Goal: Transaction & Acquisition: Obtain resource

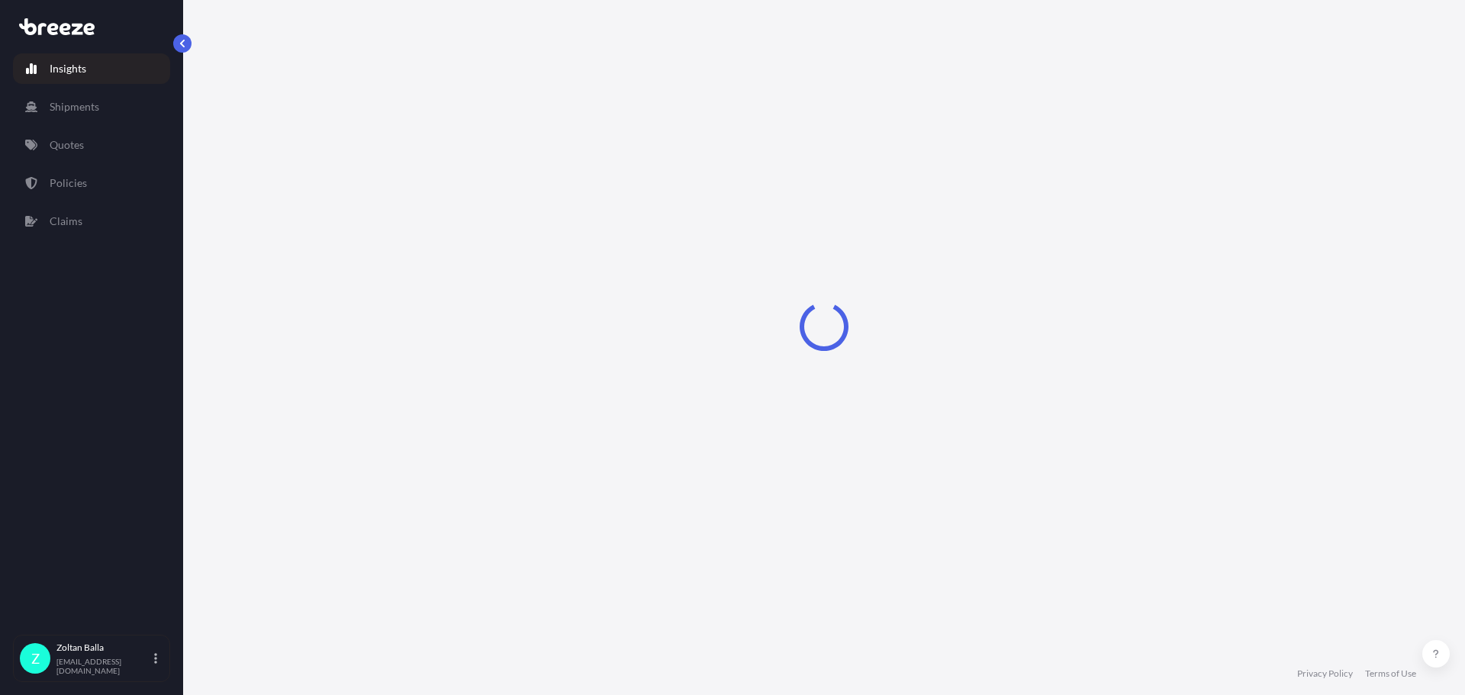
select select "2025"
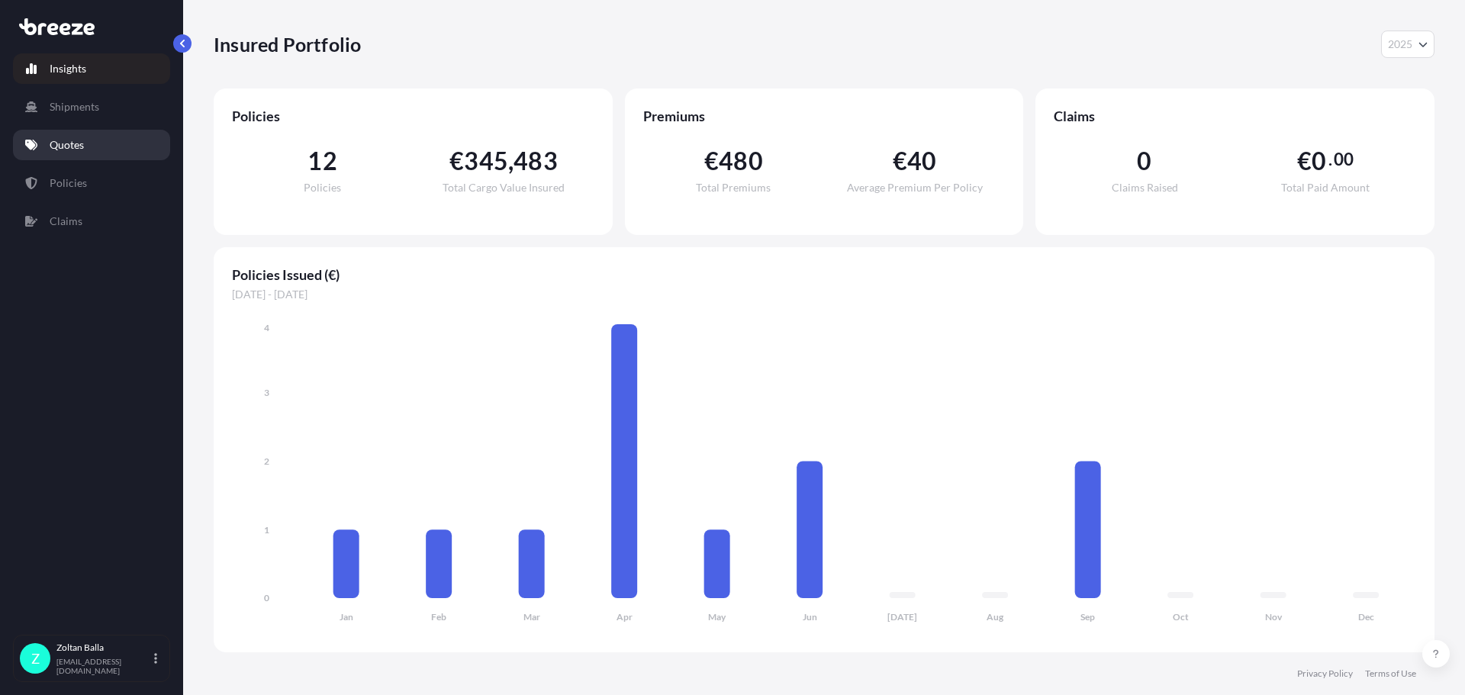
click at [51, 145] on p "Quotes" at bounding box center [67, 144] width 34 height 15
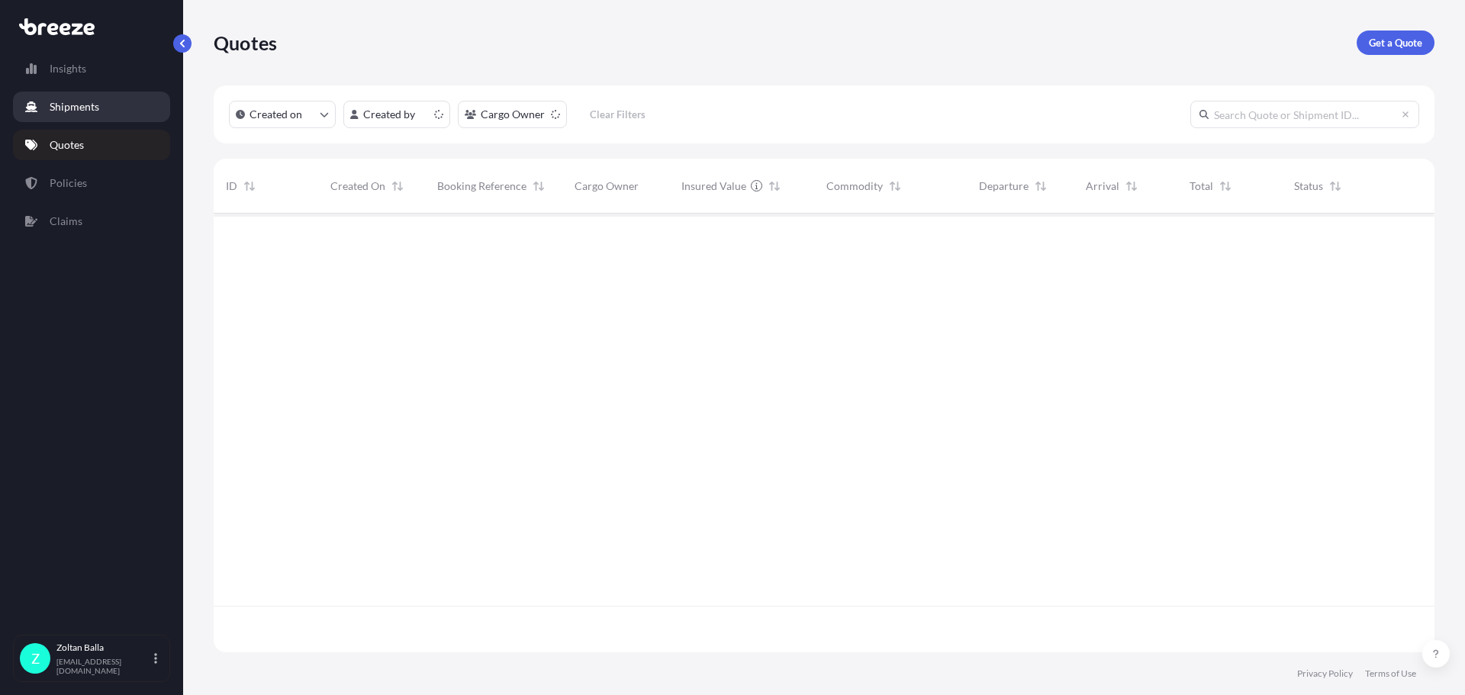
scroll to position [436, 1209]
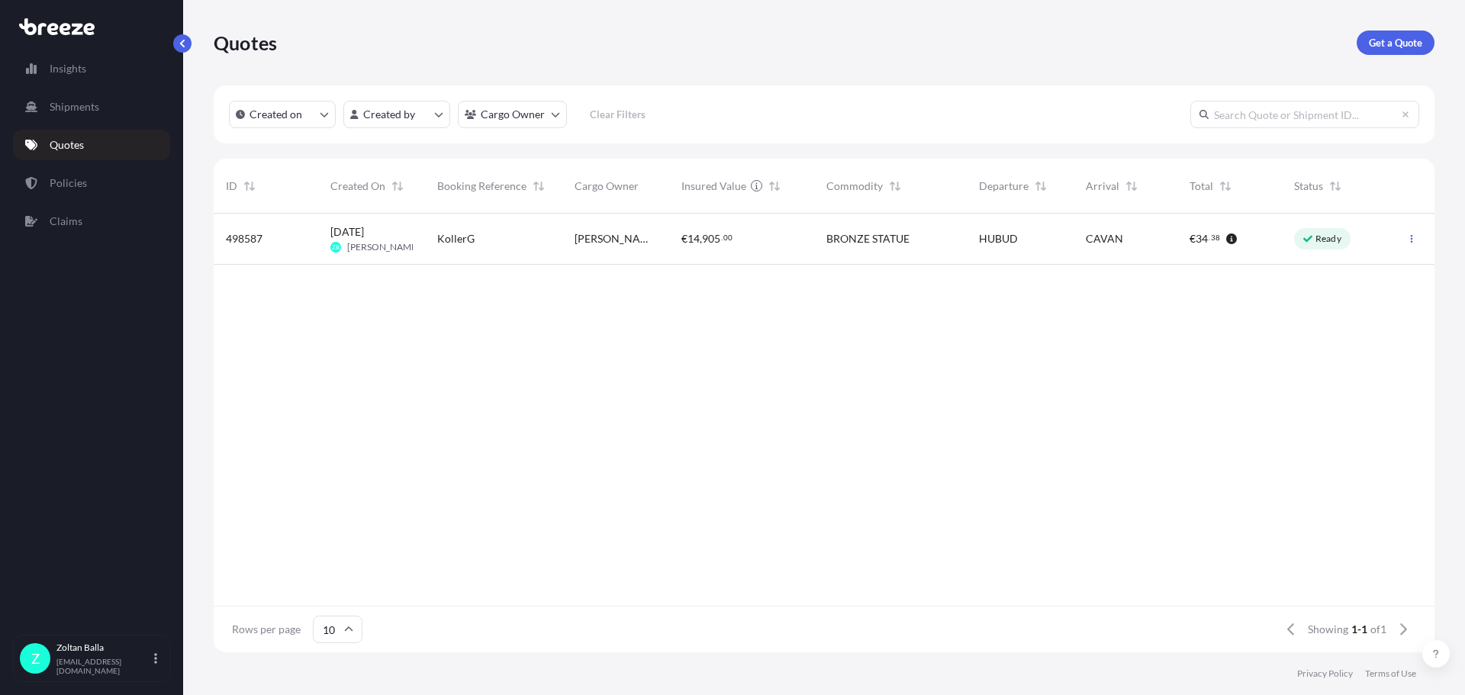
click at [1377, 38] on p "Get a Quote" at bounding box center [1394, 42] width 53 height 15
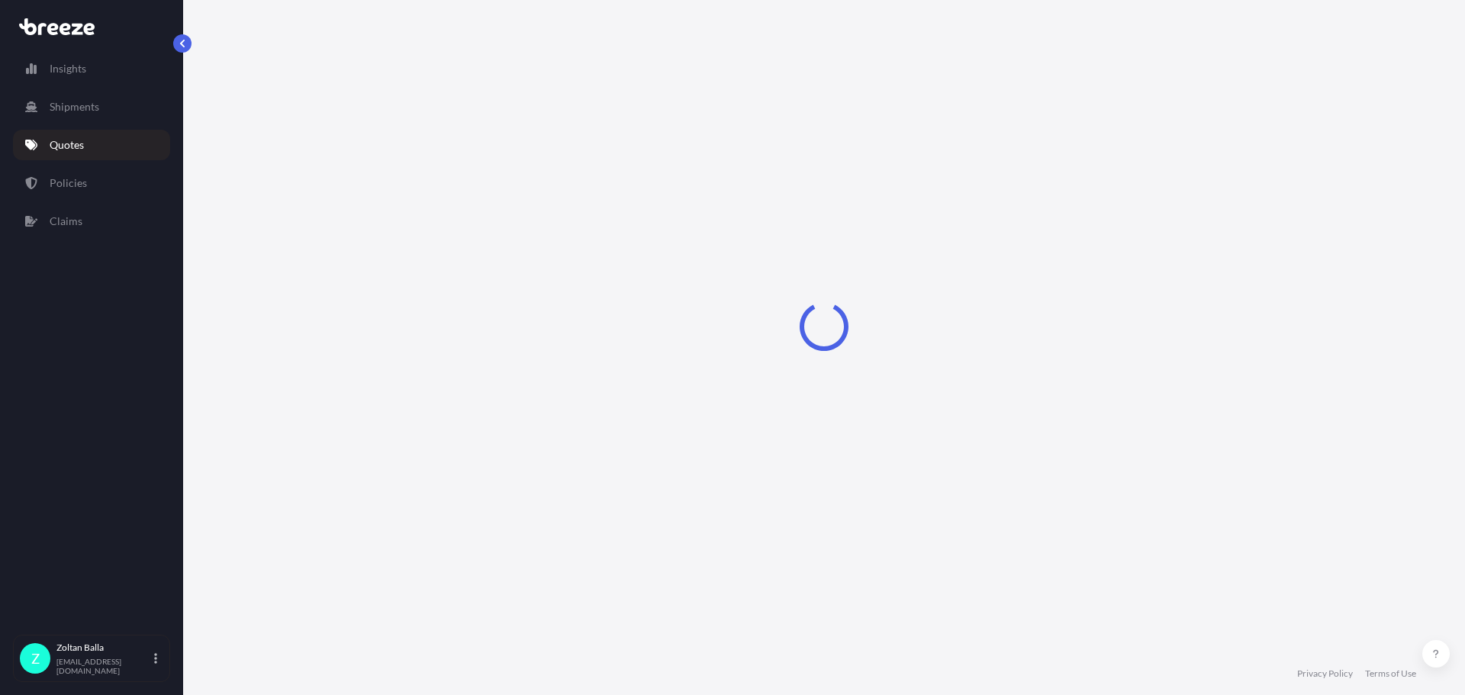
select select "Sea"
select select "1"
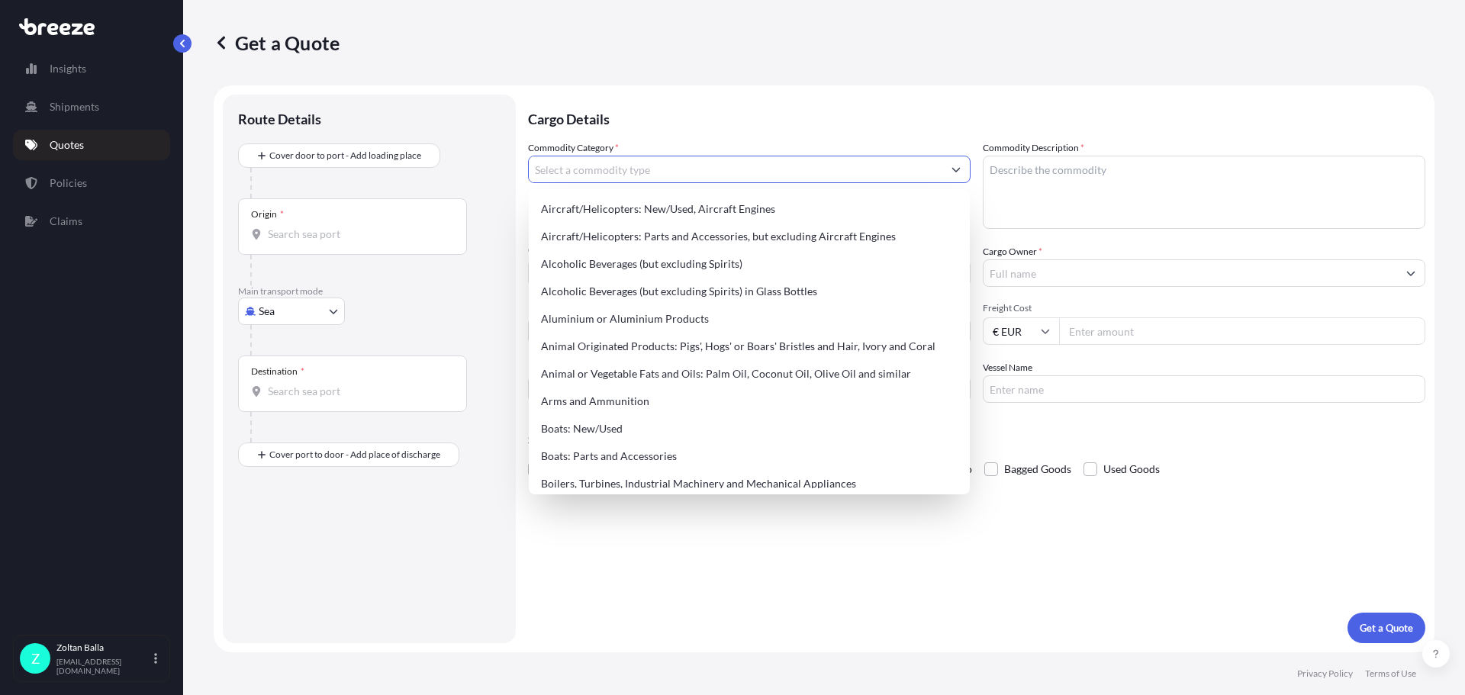
click at [957, 167] on icon "Show suggestions" at bounding box center [955, 169] width 9 height 9
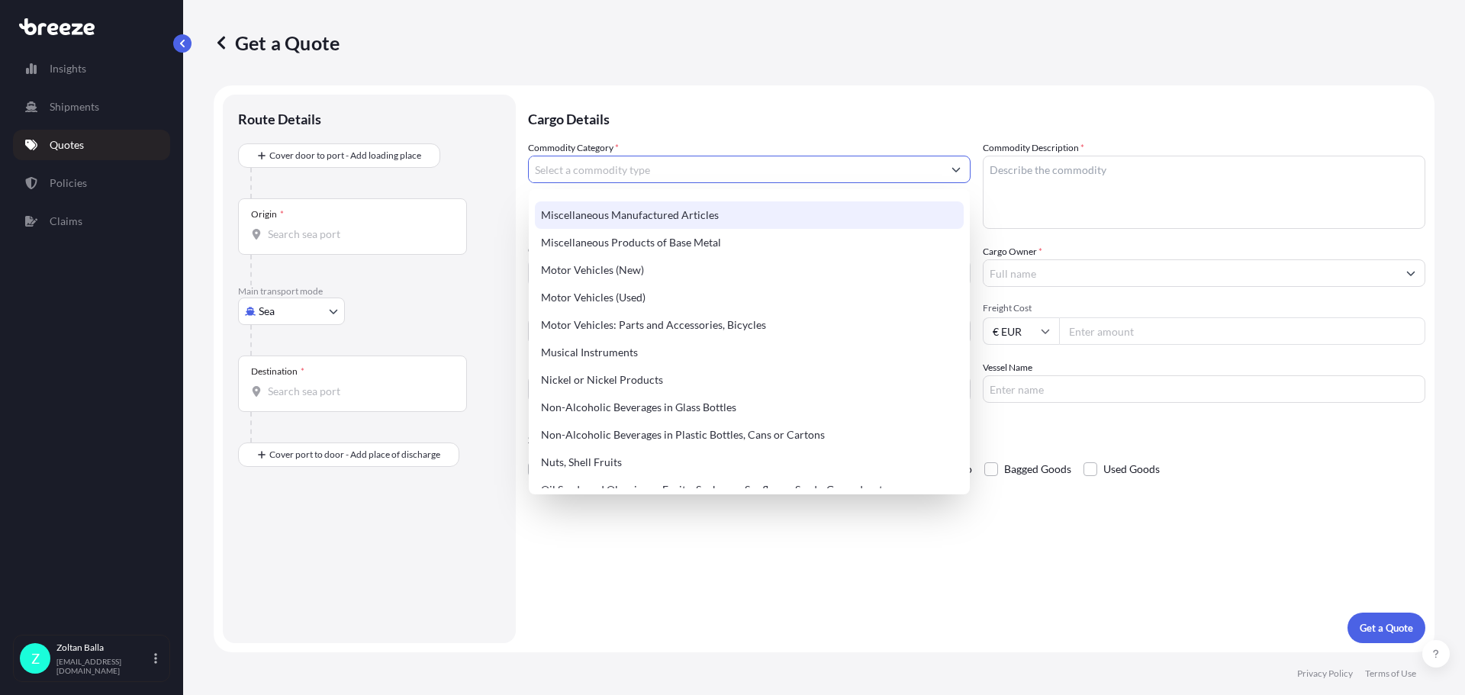
scroll to position [2212, 0]
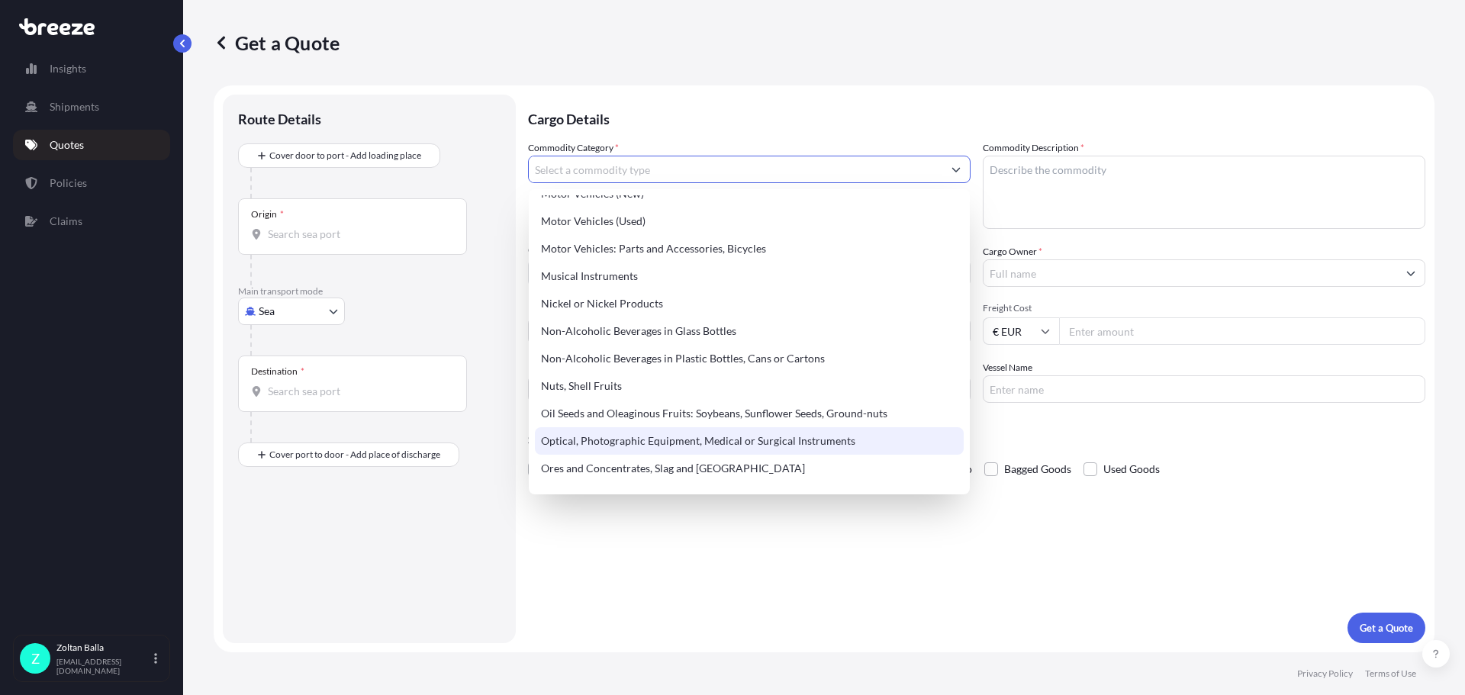
click at [710, 436] on div "Optical, Photographic Equipment, Medical or Surgical Instruments" at bounding box center [749, 440] width 429 height 27
type input "Optical, Photographic Equipment, Medical or Surgical Instruments"
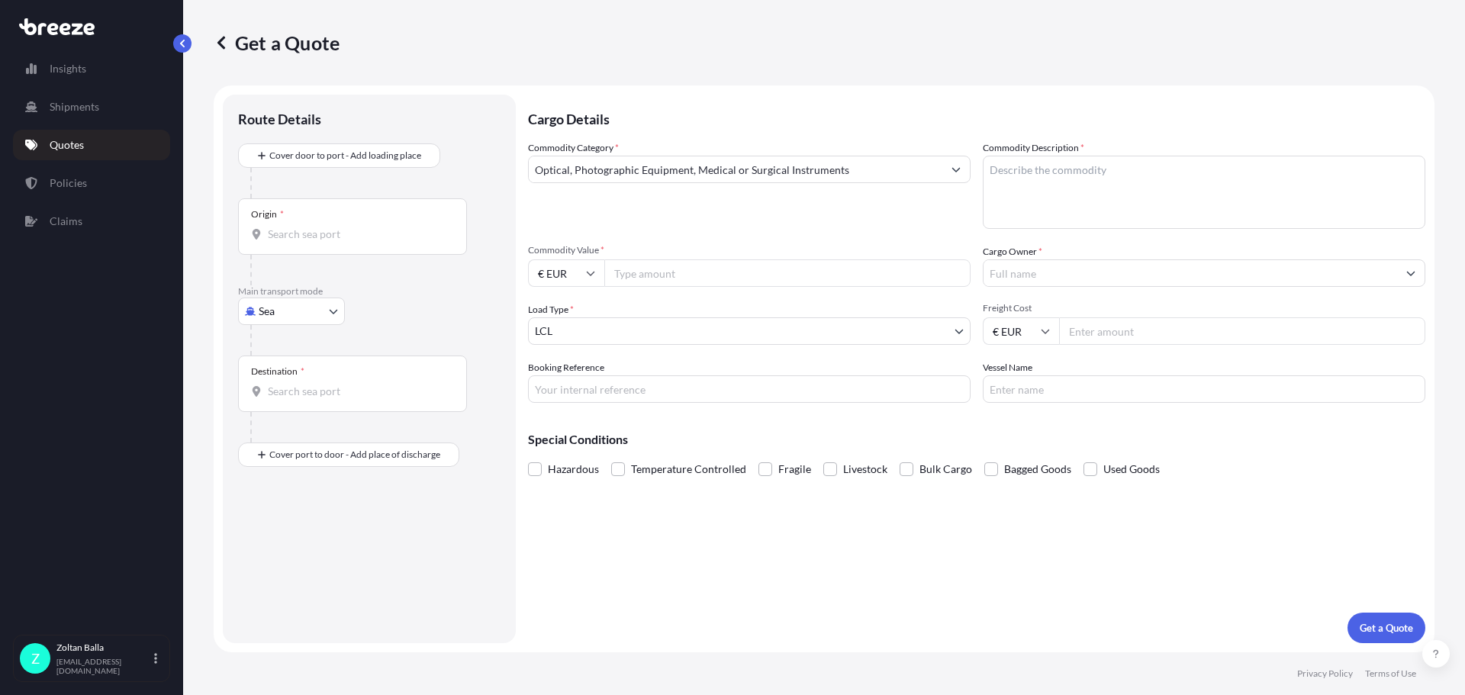
click at [589, 273] on icon at bounding box center [591, 274] width 8 height 5
click at [563, 344] on div "£ GBP" at bounding box center [566, 347] width 64 height 29
type input "£ GBP"
click at [617, 275] on input "Commodity Value *" at bounding box center [787, 272] width 366 height 27
type input "105226.46"
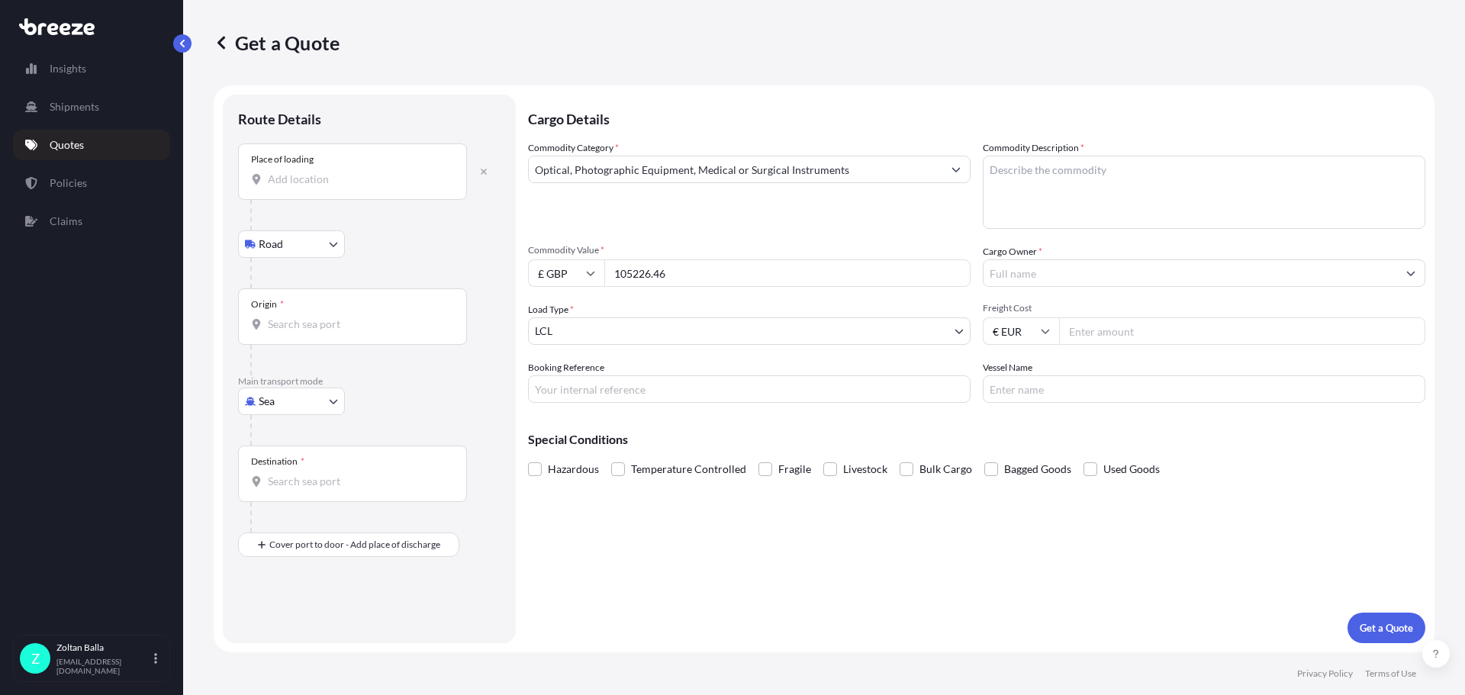
click at [277, 177] on input "Place of loading" at bounding box center [358, 179] width 180 height 15
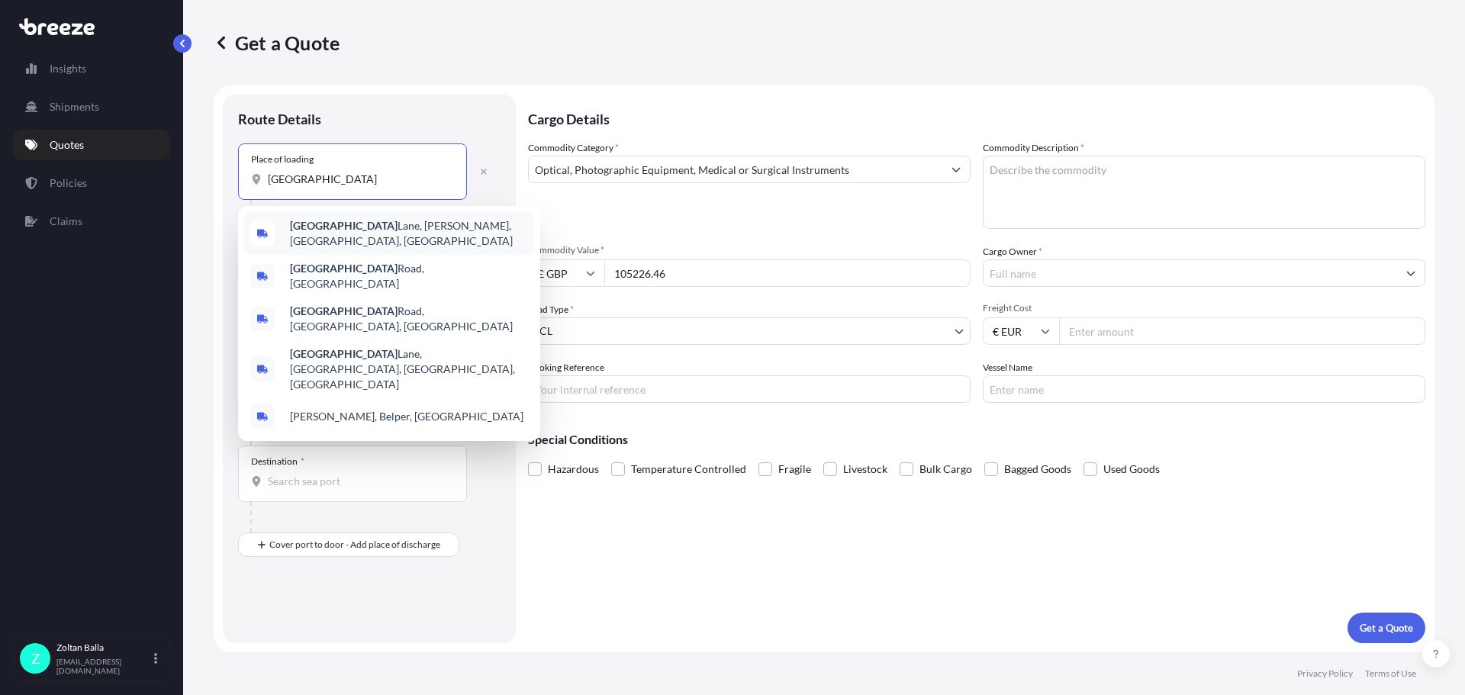
click at [265, 178] on div "[GEOGRAPHIC_DATA]" at bounding box center [352, 179] width 203 height 15
click at [268, 178] on input "[GEOGRAPHIC_DATA]" at bounding box center [358, 179] width 180 height 15
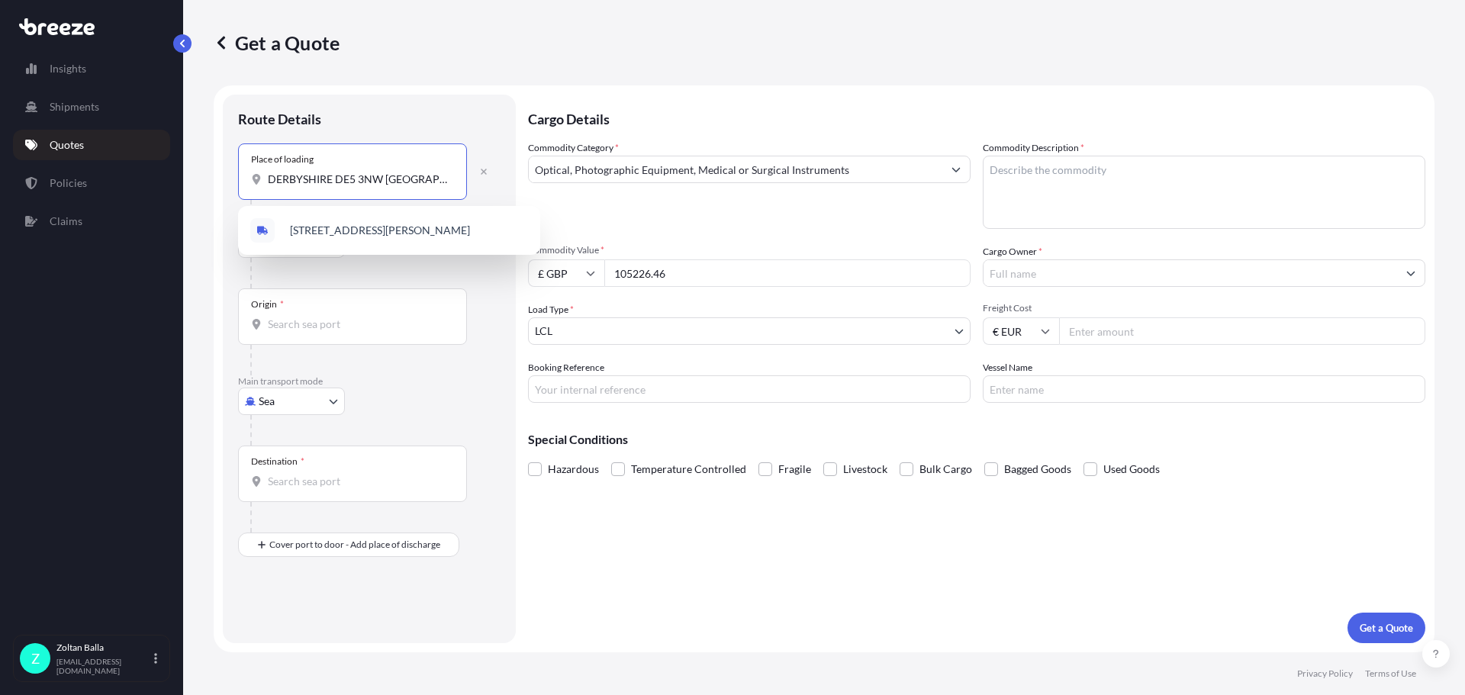
drag, startPoint x: 336, startPoint y: 178, endPoint x: 398, endPoint y: 178, distance: 61.8
click at [398, 178] on input "DERBYSHIRE DE5 3NW [GEOGRAPHIC_DATA]" at bounding box center [358, 179] width 180 height 15
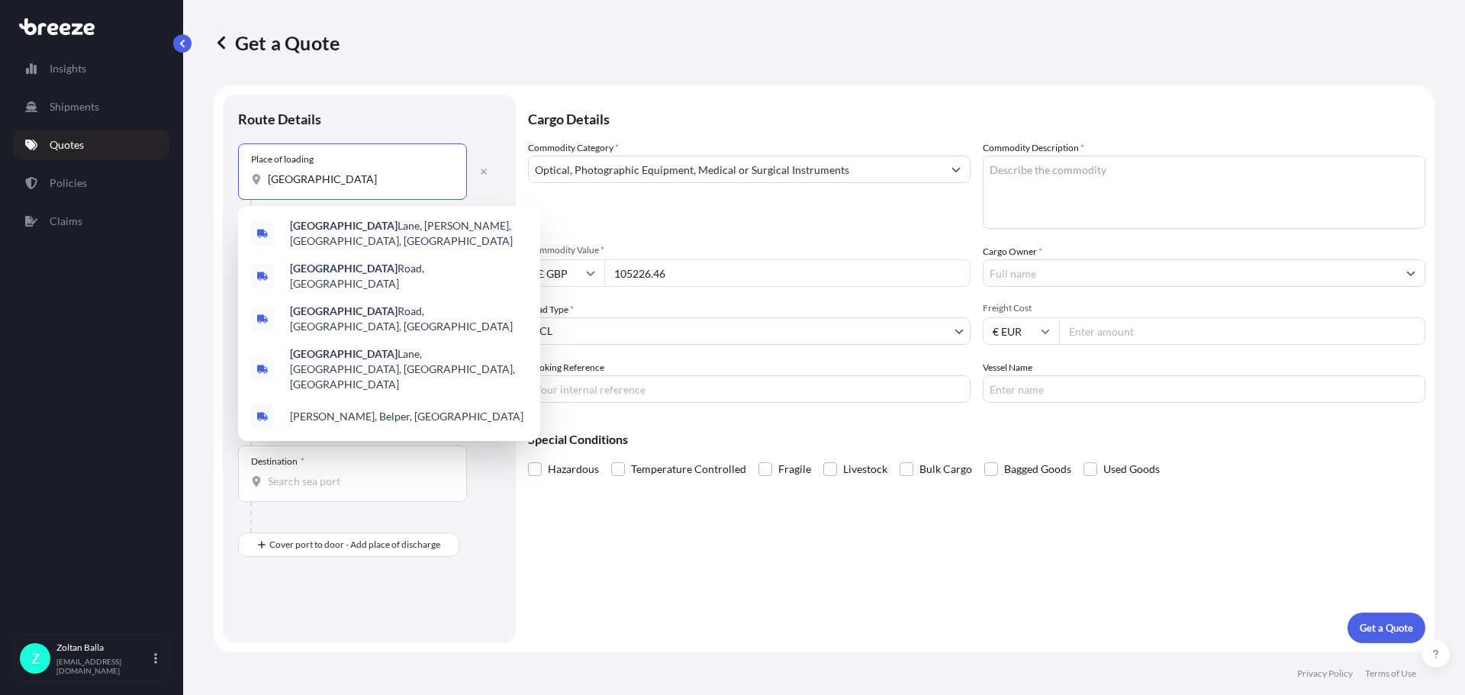
click at [269, 178] on input "[GEOGRAPHIC_DATA]" at bounding box center [358, 179] width 180 height 15
paste input "DE5 3NW UK"
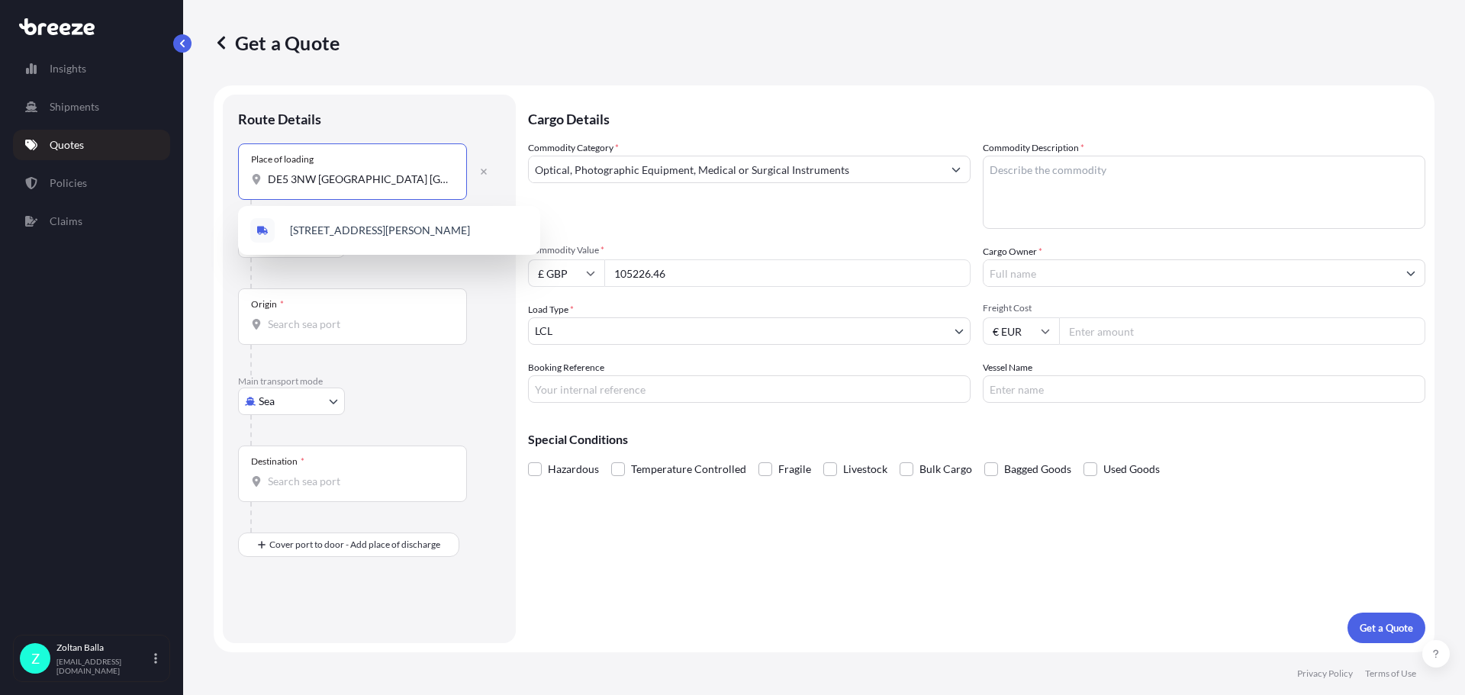
click at [414, 179] on input "DE5 3NW [GEOGRAPHIC_DATA] [GEOGRAPHIC_DATA]" at bounding box center [358, 179] width 180 height 15
drag, startPoint x: 332, startPoint y: 176, endPoint x: 317, endPoint y: 176, distance: 15.3
click at [317, 176] on input "DE5 3NW [GEOGRAPHIC_DATA] [GEOGRAPHIC_DATA]" at bounding box center [358, 179] width 180 height 15
click at [387, 183] on input "DE5 3NW [GEOGRAPHIC_DATA]" at bounding box center [358, 179] width 180 height 15
drag, startPoint x: 384, startPoint y: 179, endPoint x: 265, endPoint y: 164, distance: 120.0
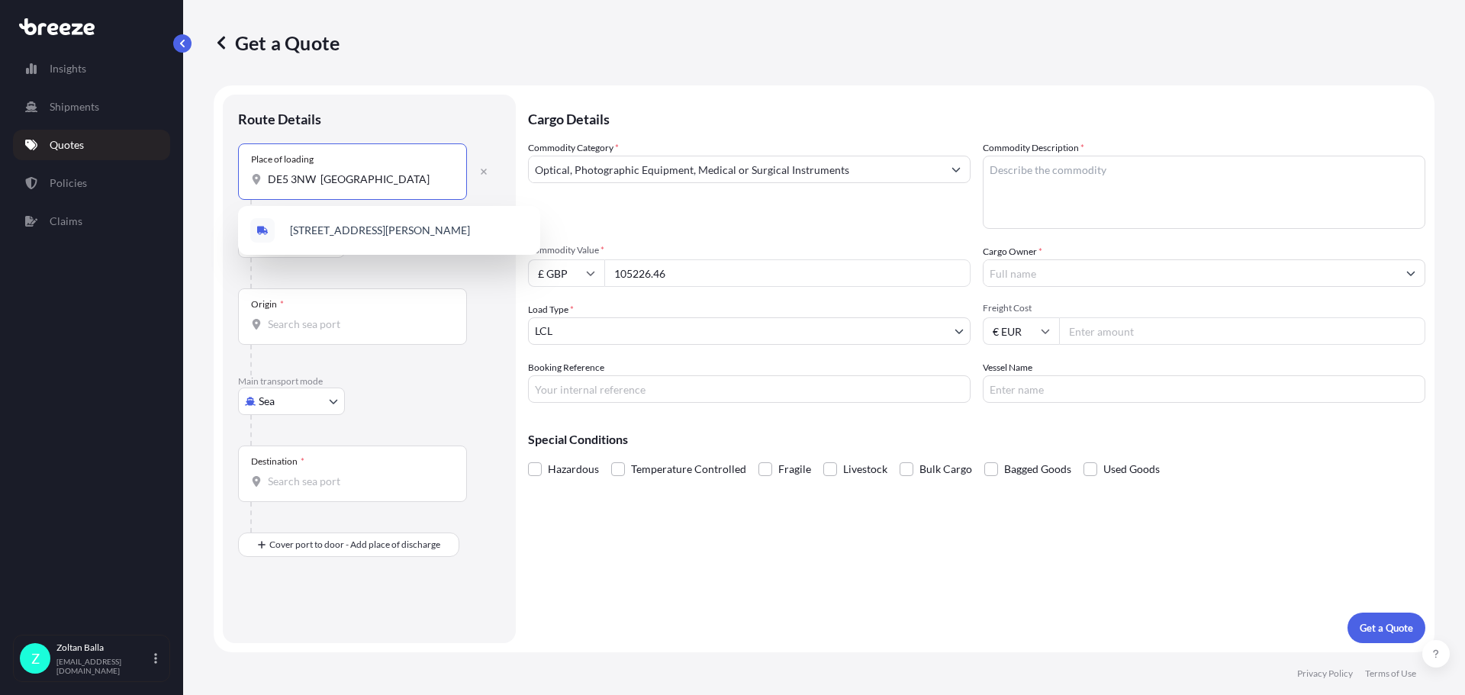
click at [265, 164] on div "Place of loading DE5 3NW [GEOGRAPHIC_DATA]" at bounding box center [352, 171] width 229 height 56
click at [392, 233] on span "[STREET_ADDRESS][PERSON_NAME]" at bounding box center [380, 230] width 180 height 15
type input "[STREET_ADDRESS][PERSON_NAME]"
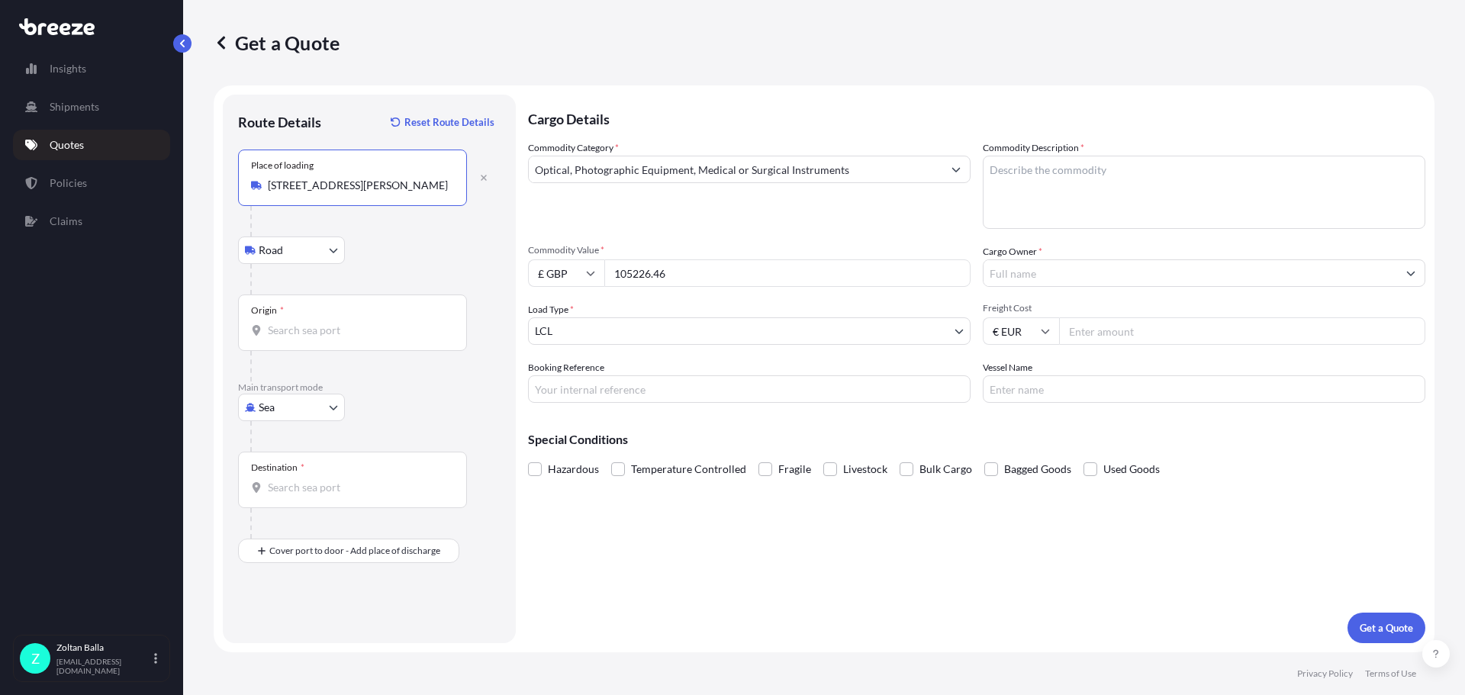
click at [297, 334] on input "Origin *" at bounding box center [358, 330] width 180 height 15
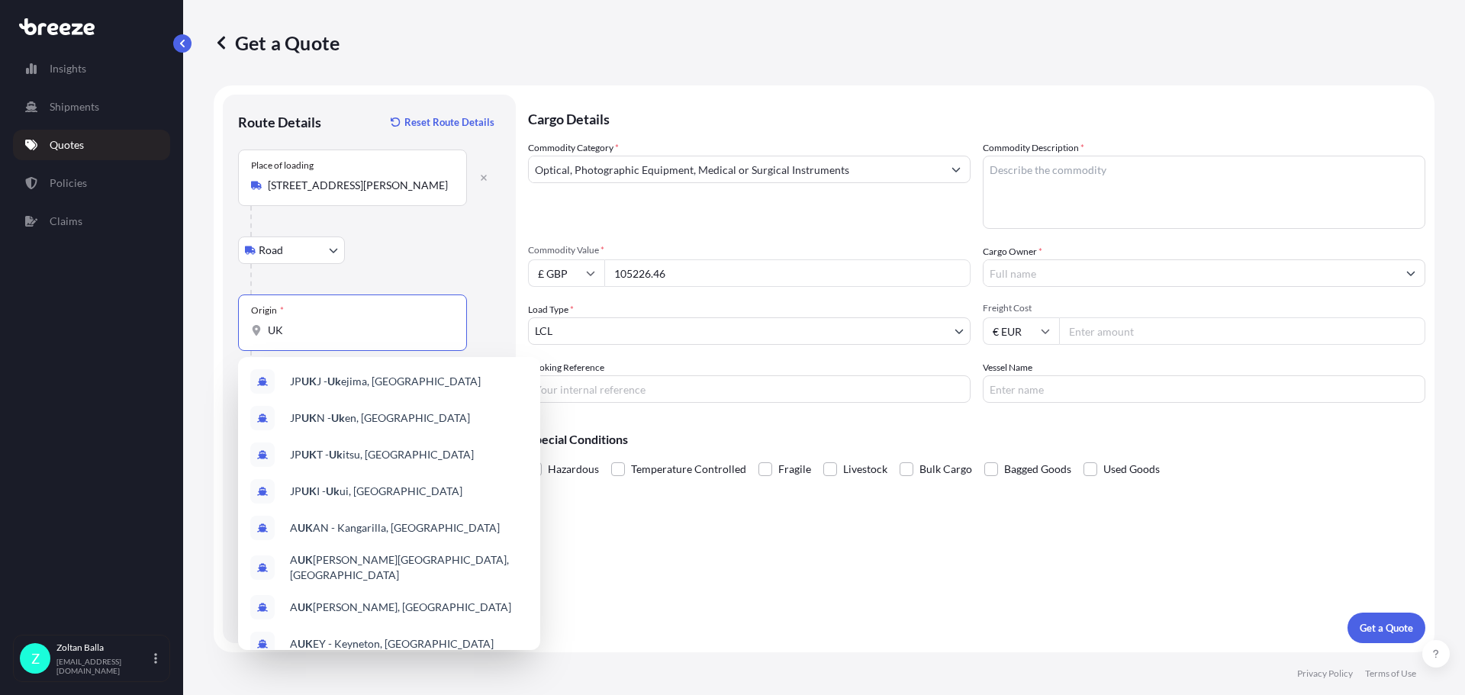
type input "U"
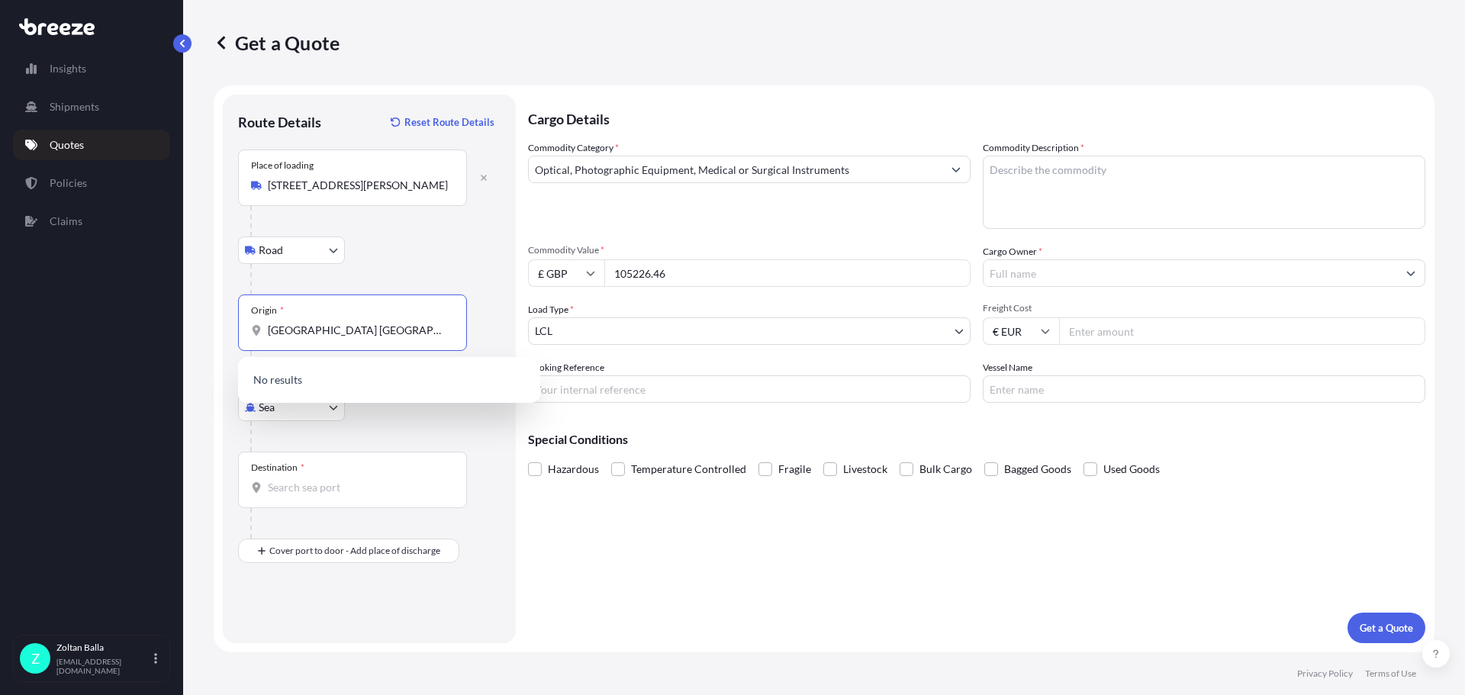
click at [474, 330] on div "Origin * [GEOGRAPHIC_DATA] [GEOGRAPHIC_DATA]" at bounding box center [369, 337] width 262 height 87
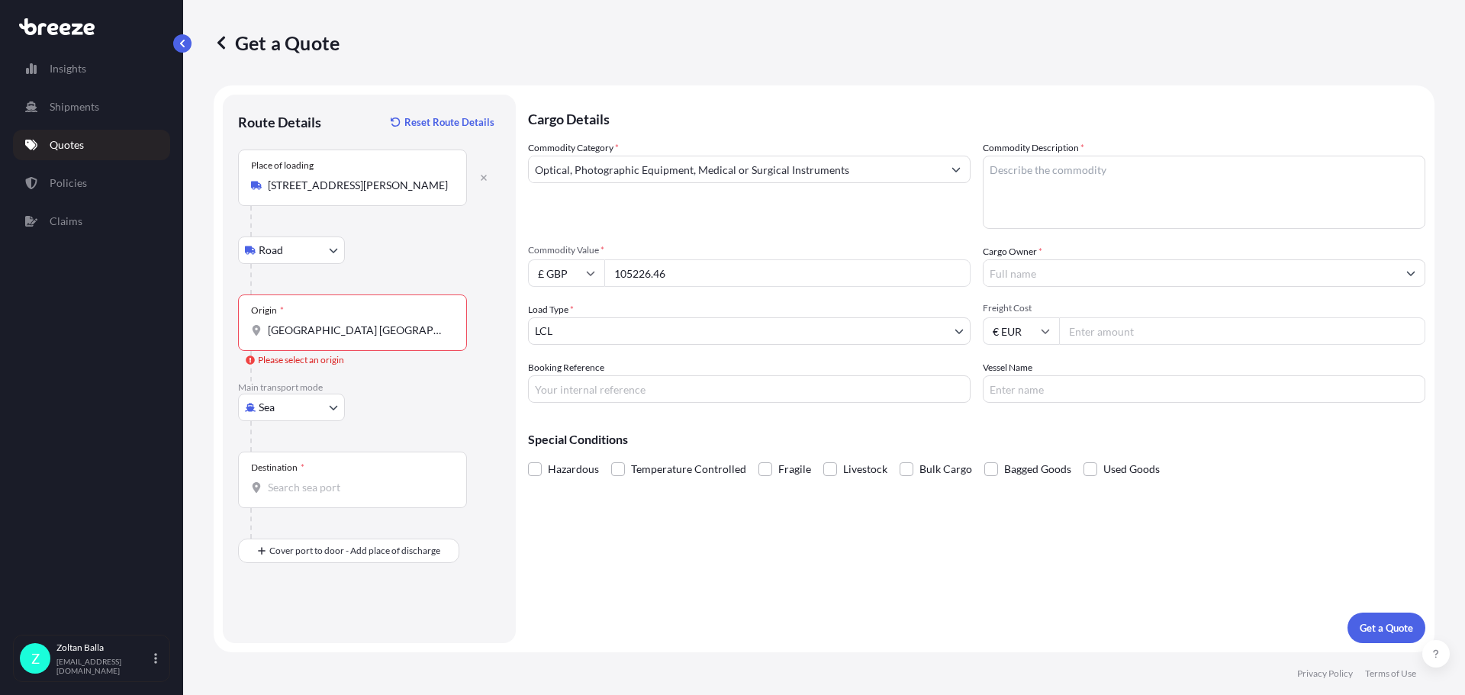
click at [365, 333] on input "[GEOGRAPHIC_DATA] [GEOGRAPHIC_DATA]" at bounding box center [358, 330] width 180 height 15
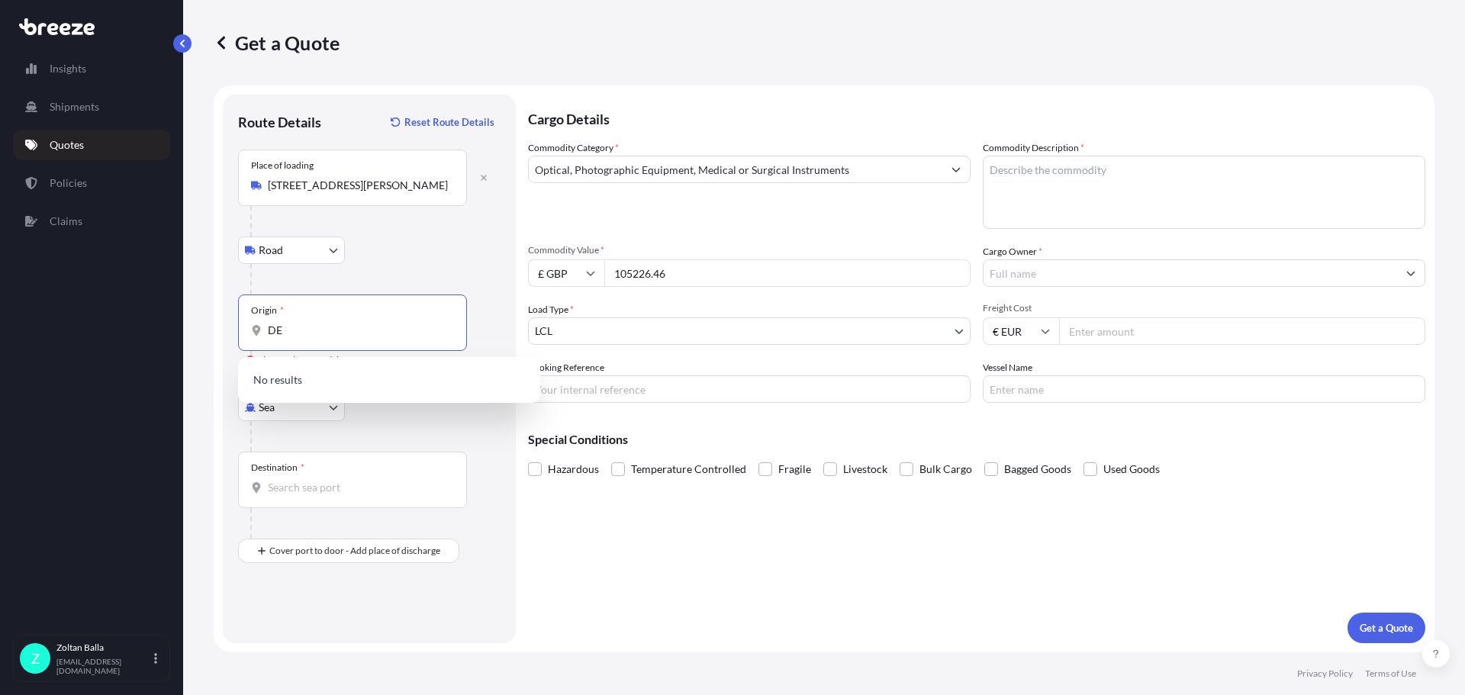
type input "D"
paste input "DE5 3NW [GEOGRAPHIC_DATA]"
type input "DE5 3NW [GEOGRAPHIC_DATA]"
click at [395, 332] on input "DE5 3NW [GEOGRAPHIC_DATA]" at bounding box center [358, 330] width 180 height 15
type input "D"
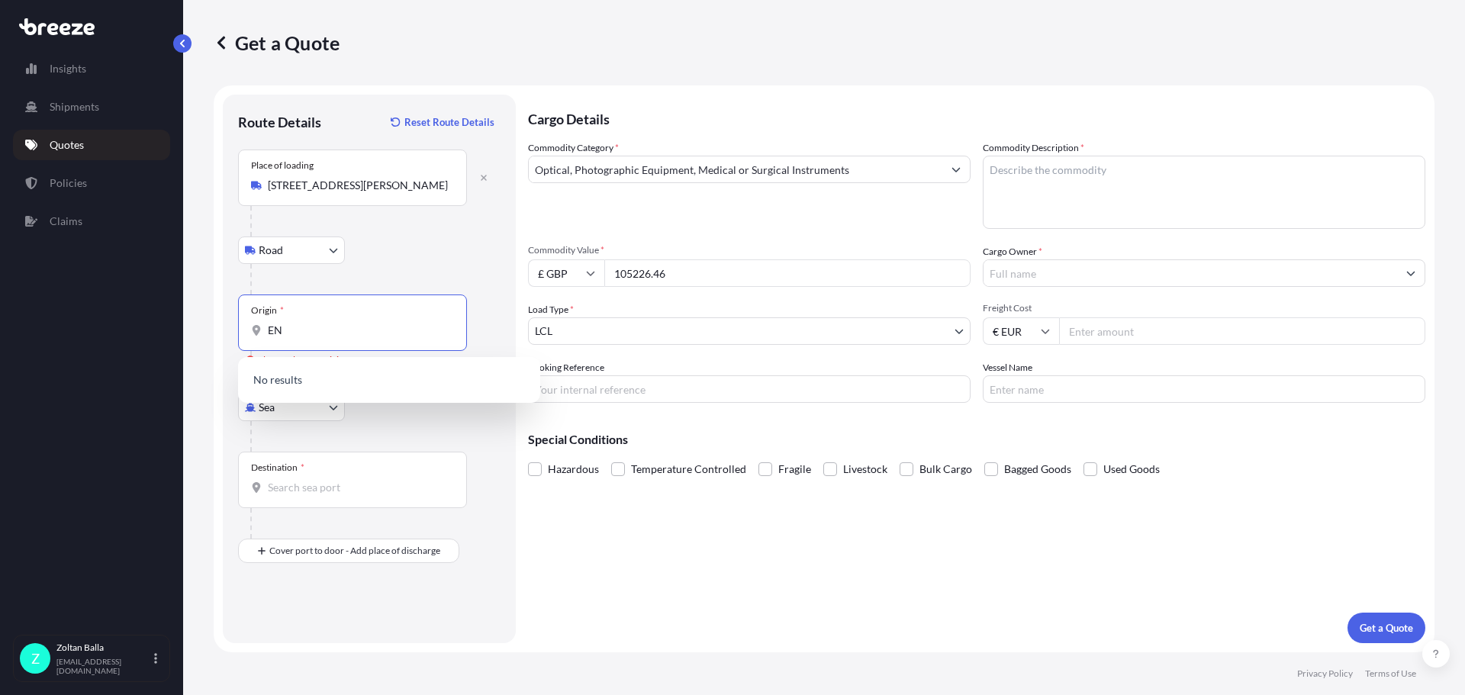
type input "E"
type input "H"
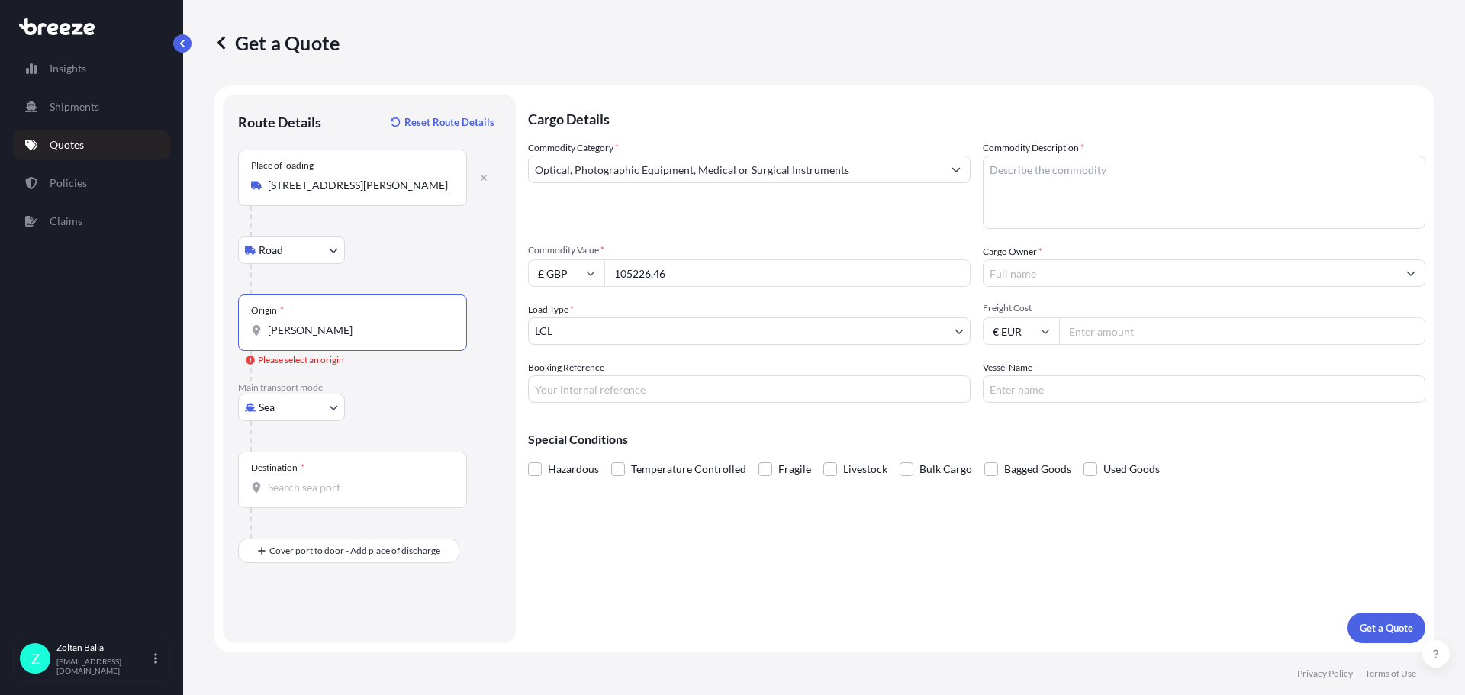
type input "[PERSON_NAME]"
click at [336, 409] on body "Insights Shipments Quotes Policies Claims Z [GEOGRAPHIC_DATA][PERSON_NAME] [PER…" at bounding box center [732, 347] width 1465 height 695
click at [288, 498] on span "Road" at bounding box center [279, 501] width 24 height 15
select select "Road"
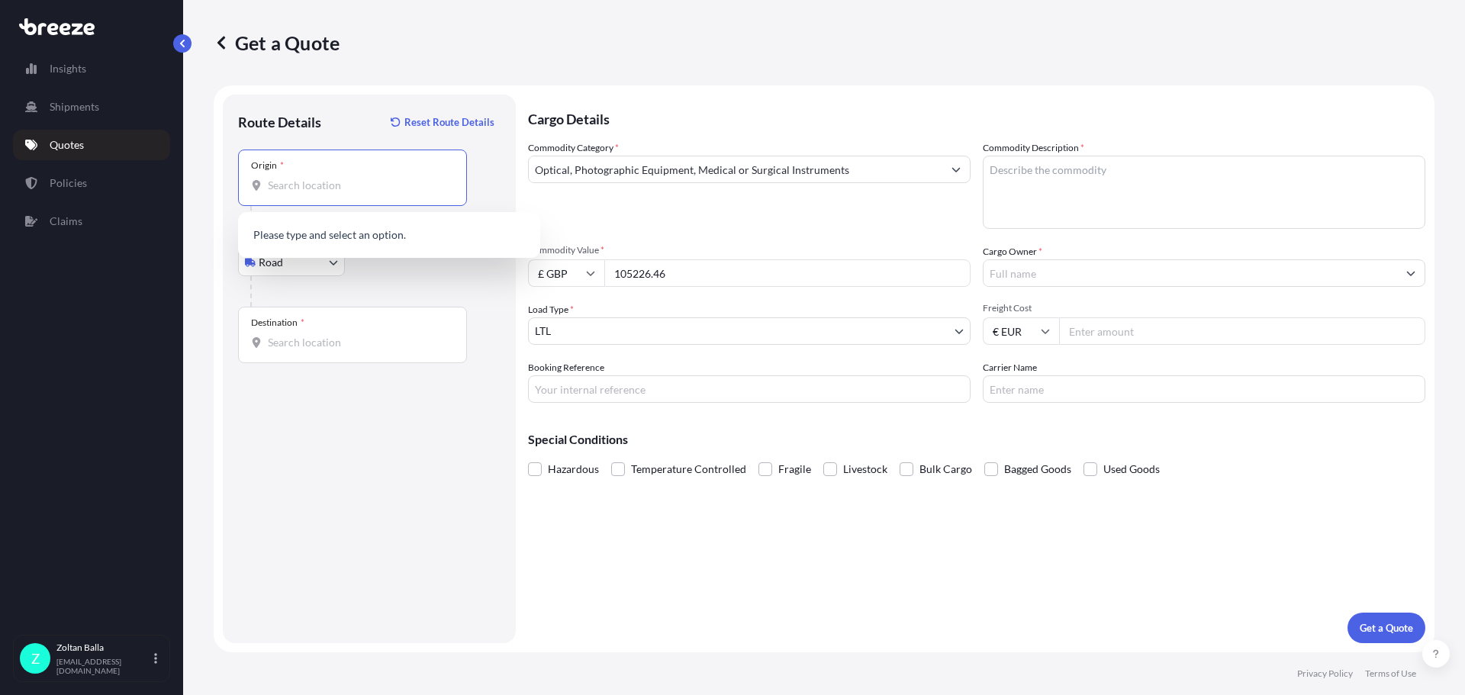
click at [282, 183] on input "Origin *" at bounding box center [358, 185] width 180 height 15
paste input "DE5 3NW [GEOGRAPHIC_DATA]"
click at [415, 230] on span "[STREET_ADDRESS][PERSON_NAME]" at bounding box center [380, 236] width 180 height 15
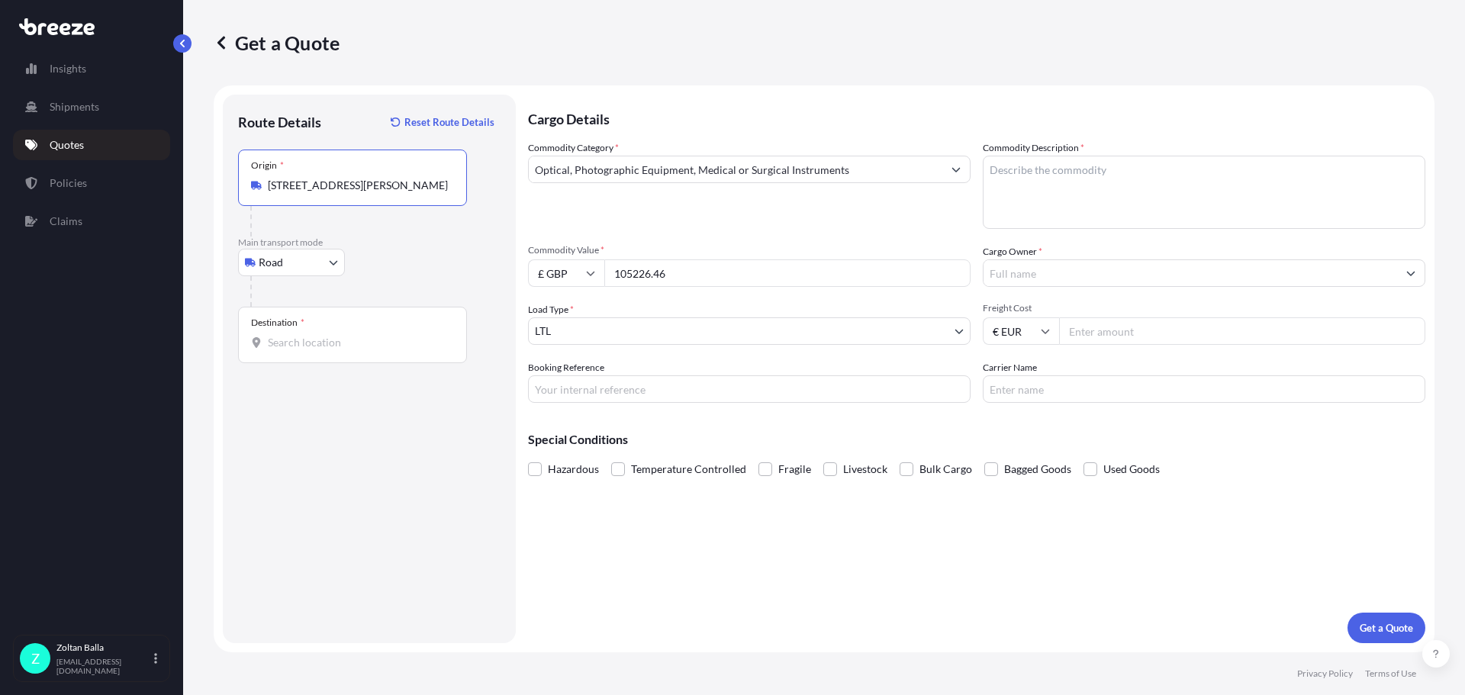
type input "[STREET_ADDRESS][PERSON_NAME]"
click at [307, 342] on input "Destination *" at bounding box center [358, 342] width 180 height 15
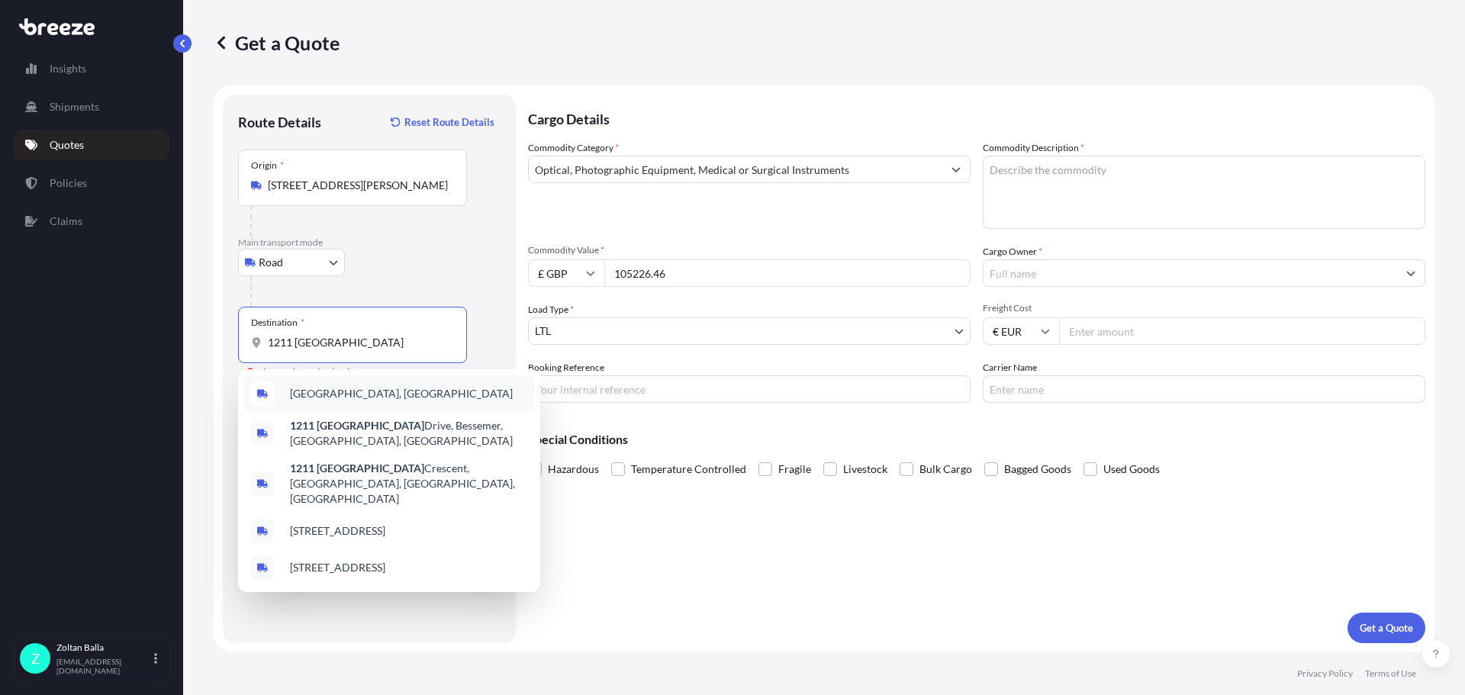
click at [359, 394] on span "[GEOGRAPHIC_DATA], [GEOGRAPHIC_DATA]" at bounding box center [401, 393] width 223 height 15
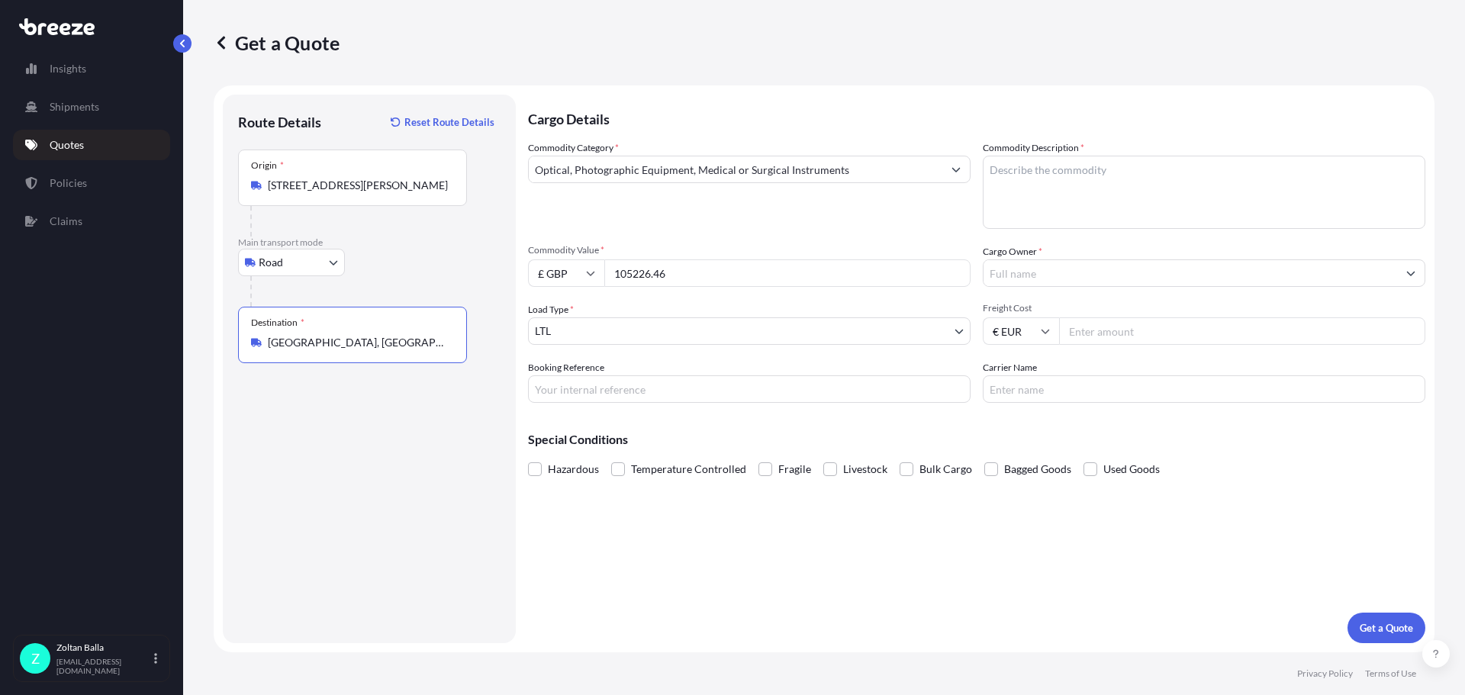
type input "[GEOGRAPHIC_DATA], [GEOGRAPHIC_DATA]"
click at [1018, 175] on textarea "Commodity Description *" at bounding box center [1204, 192] width 442 height 73
type textarea "PNUEMATIC , 4POINT BENDING MACHINE FRO LABORATORIES"
click at [1034, 285] on input "Cargo Owner *" at bounding box center [1189, 272] width 413 height 27
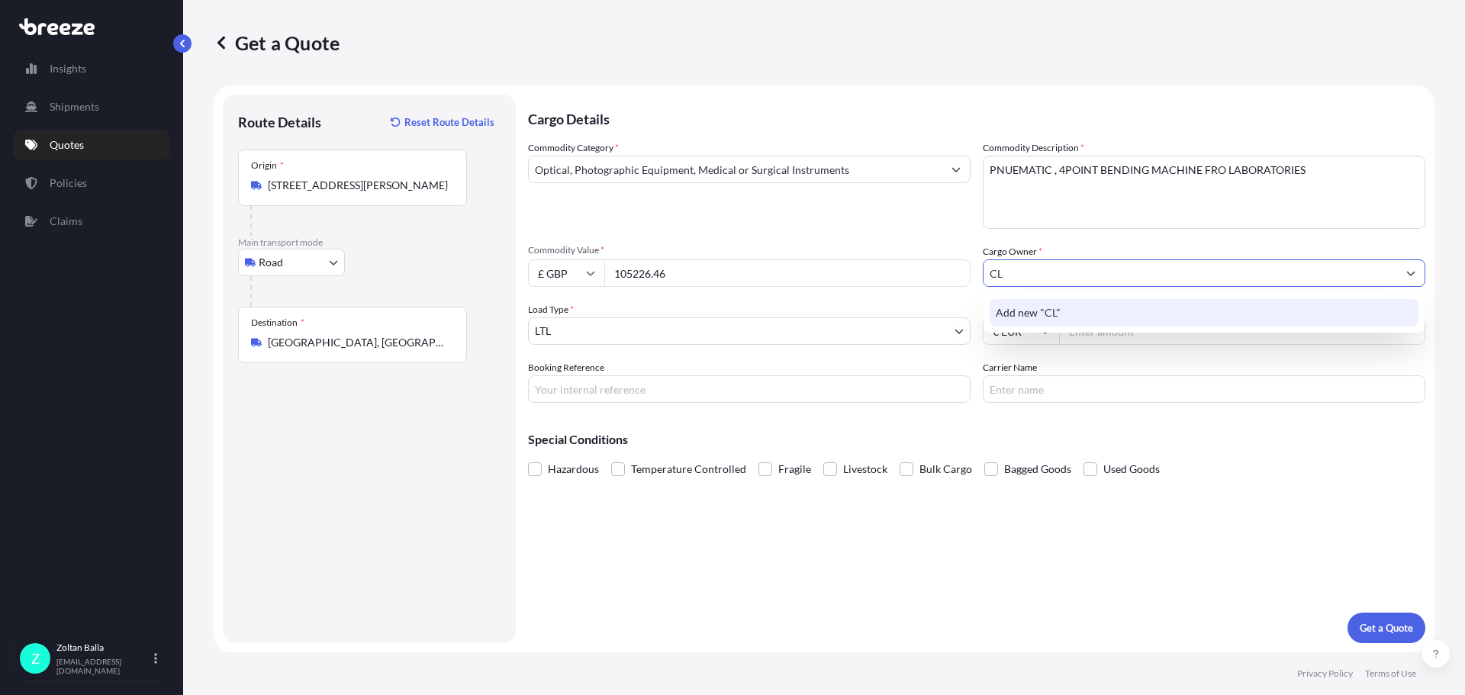
click at [1021, 313] on span "Add new "CL"" at bounding box center [1027, 312] width 65 height 15
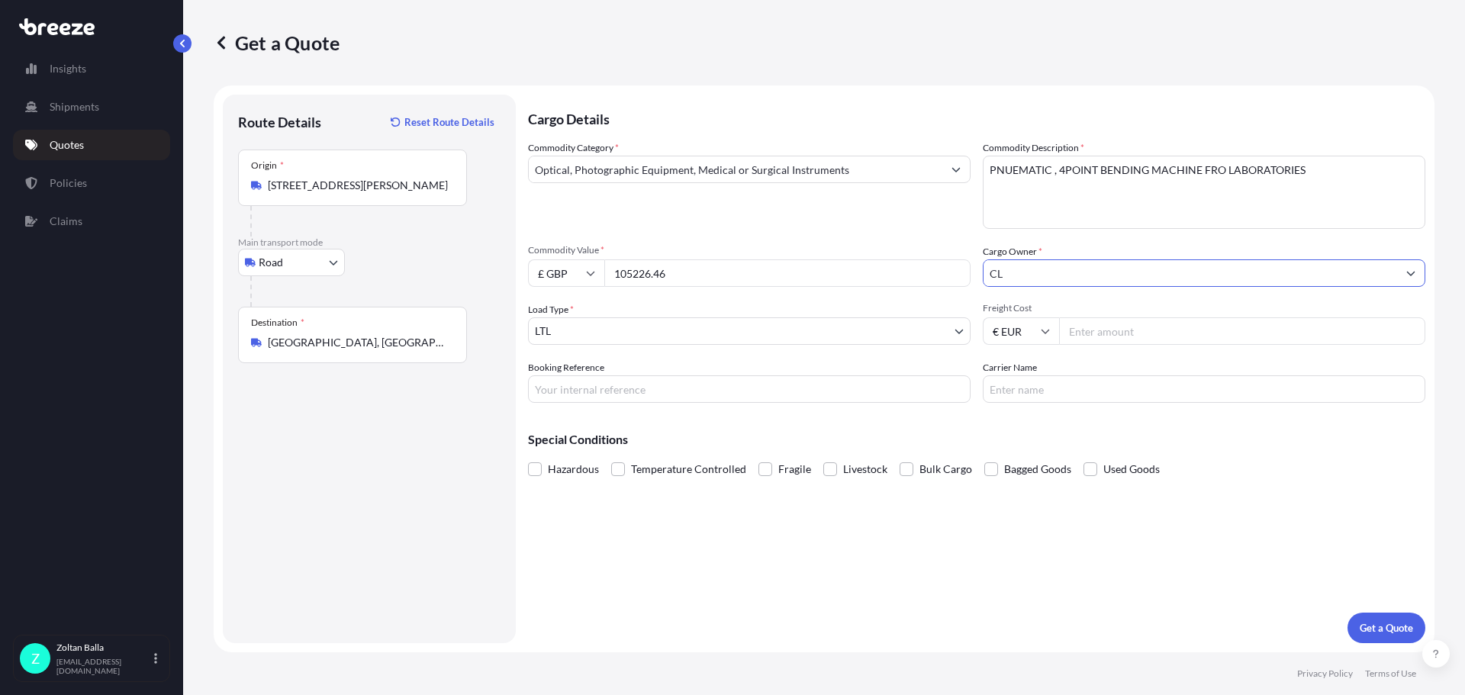
type input "CL"
click at [1082, 355] on div "Commodity Category * Optical, Photographic Equipment, Medical or Surgical Instr…" at bounding box center [976, 271] width 897 height 262
click at [1073, 330] on input "Freight Cost" at bounding box center [1242, 330] width 366 height 27
type input "850"
click at [559, 397] on input "Booking Reference" at bounding box center [749, 388] width 442 height 27
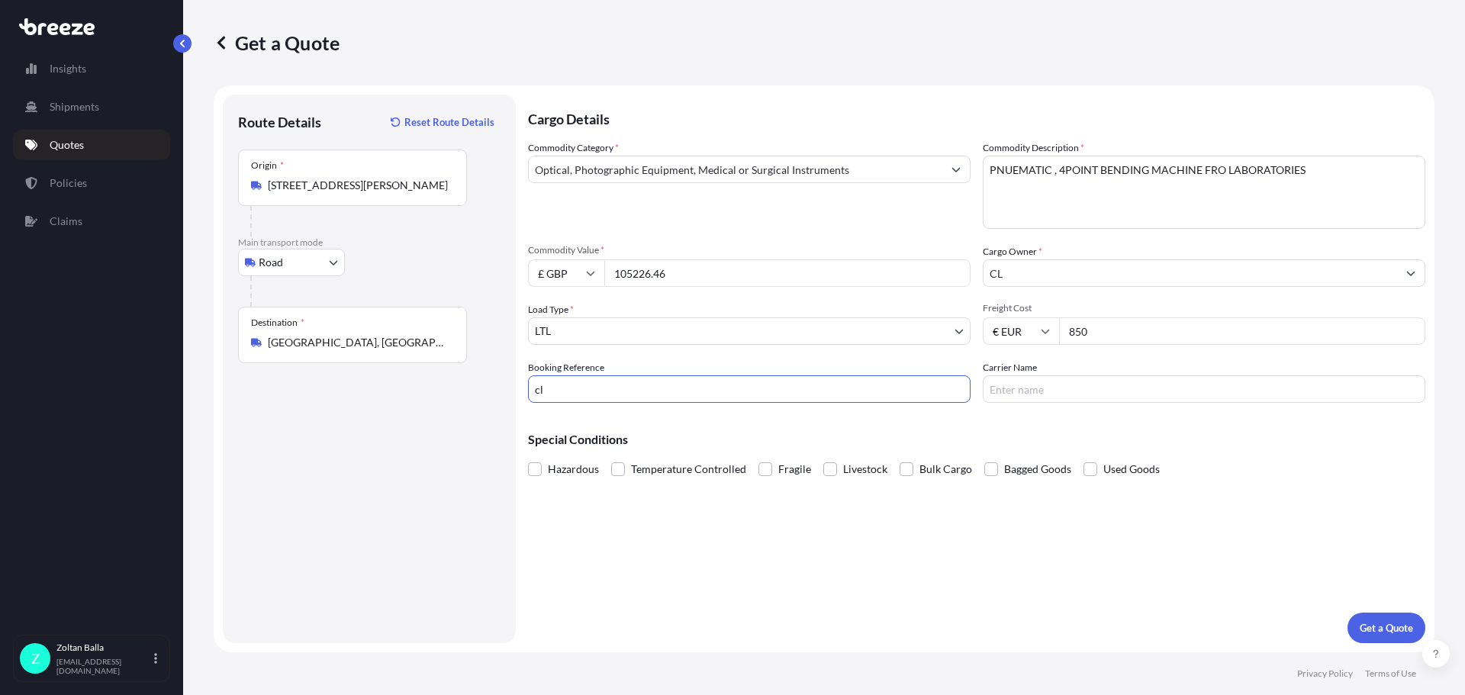
type input "c"
type input "CL 202510"
click at [1007, 394] on input "Carrier Name" at bounding box center [1204, 388] width 442 height 27
type input "R"
type input "E"
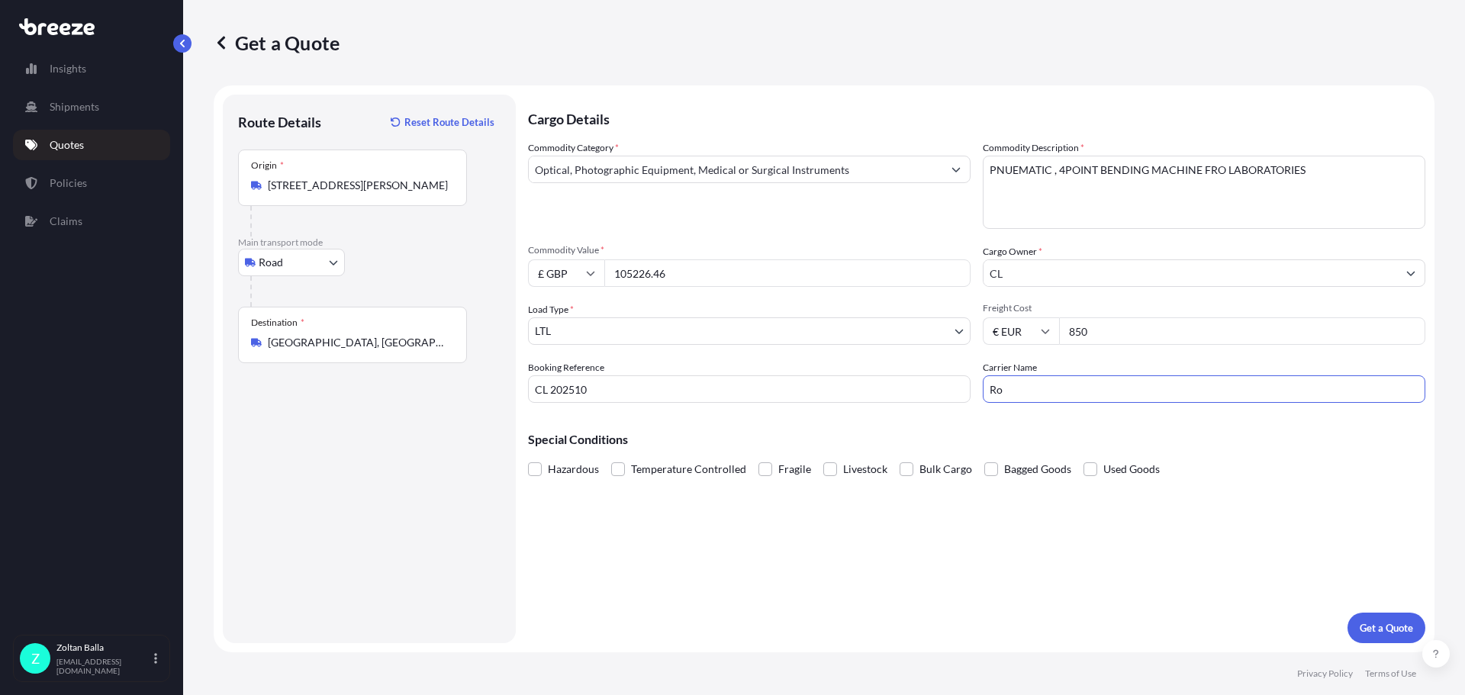
type input "R"
type input "Eky"
click at [1384, 627] on p "Get a Quote" at bounding box center [1385, 627] width 53 height 15
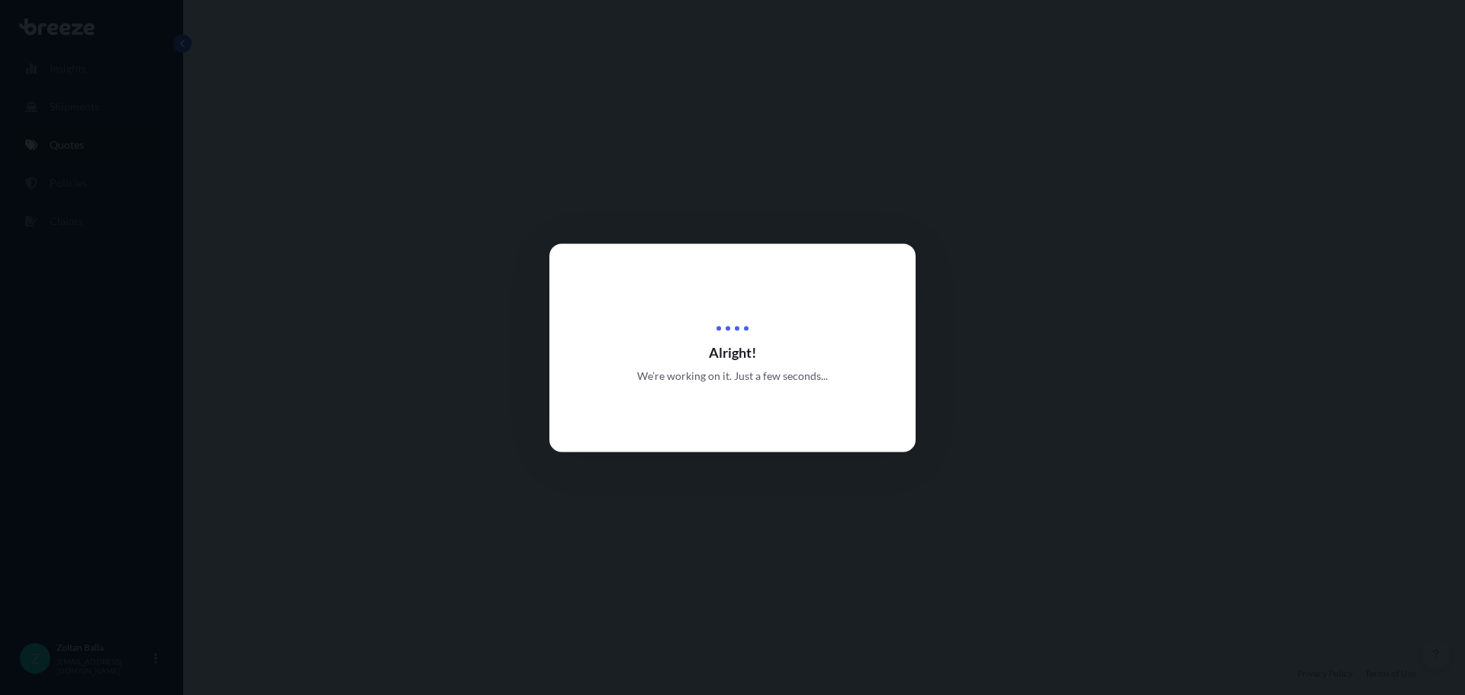
select select "Road"
select select "1"
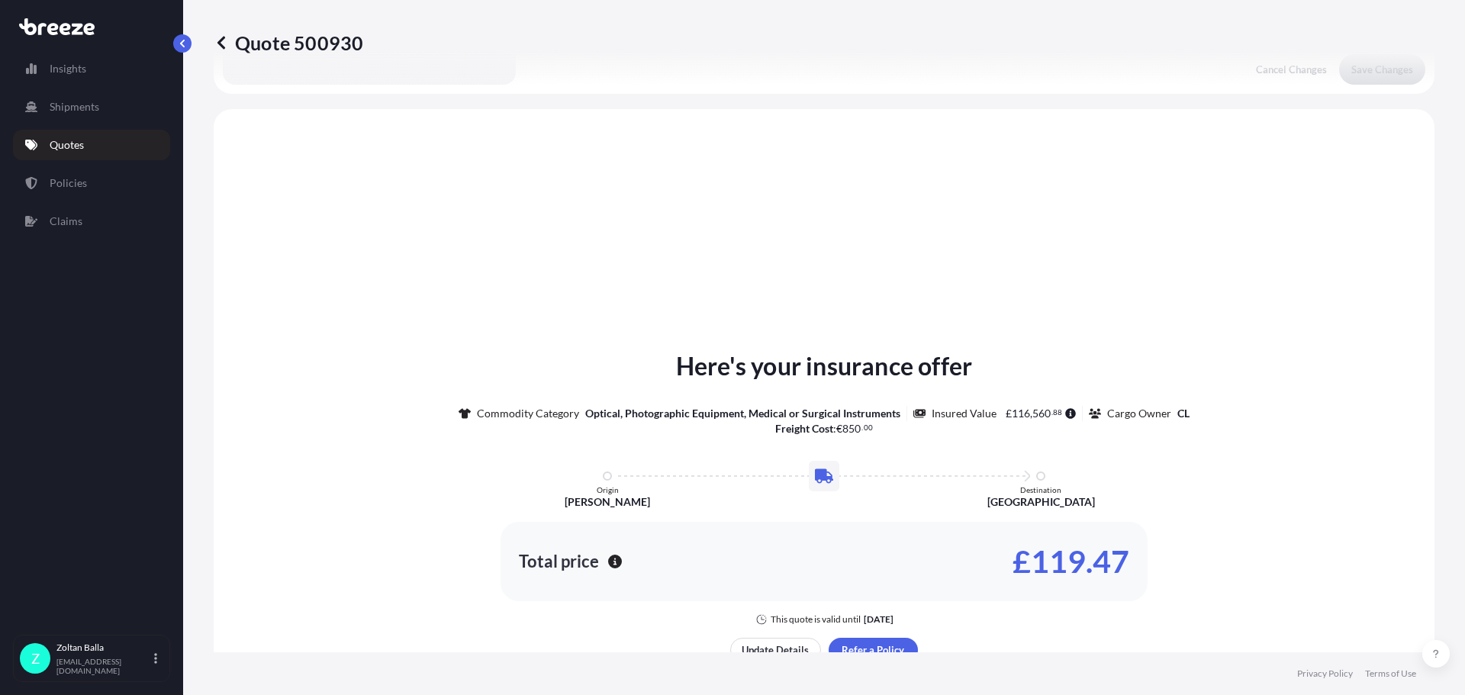
scroll to position [459, 0]
